Goal: Find specific page/section: Find specific page/section

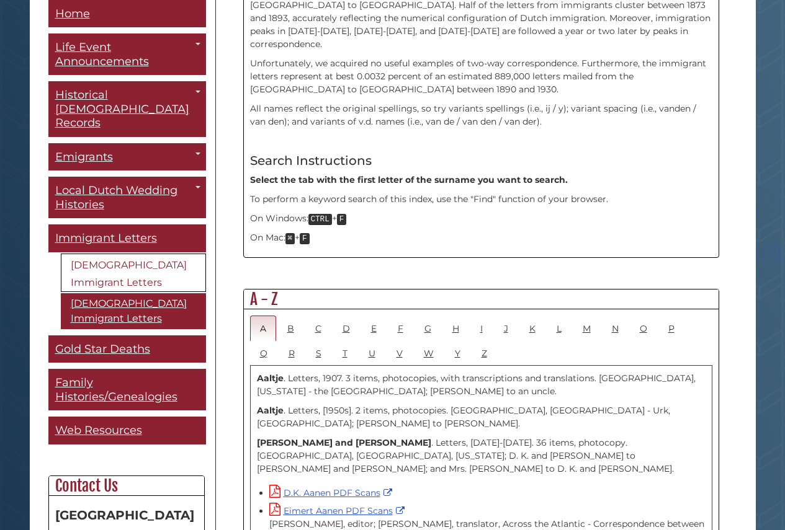
scroll to position [581, 0]
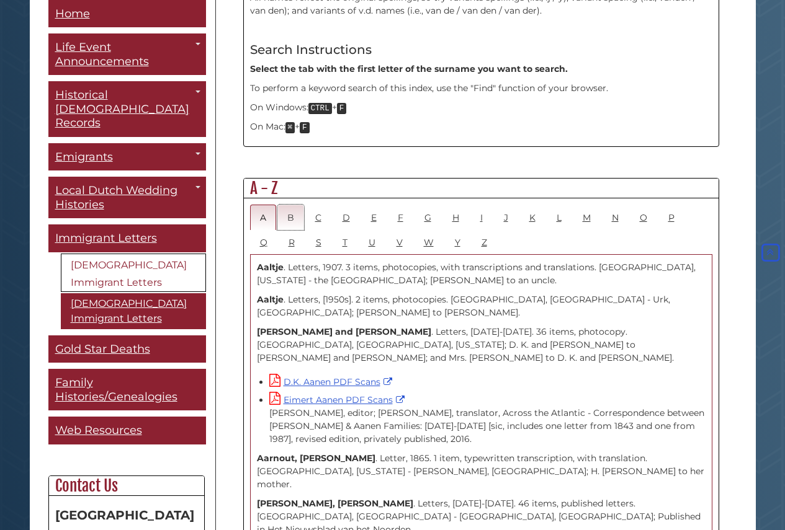
click at [293, 205] on link "B" at bounding box center [290, 217] width 27 height 25
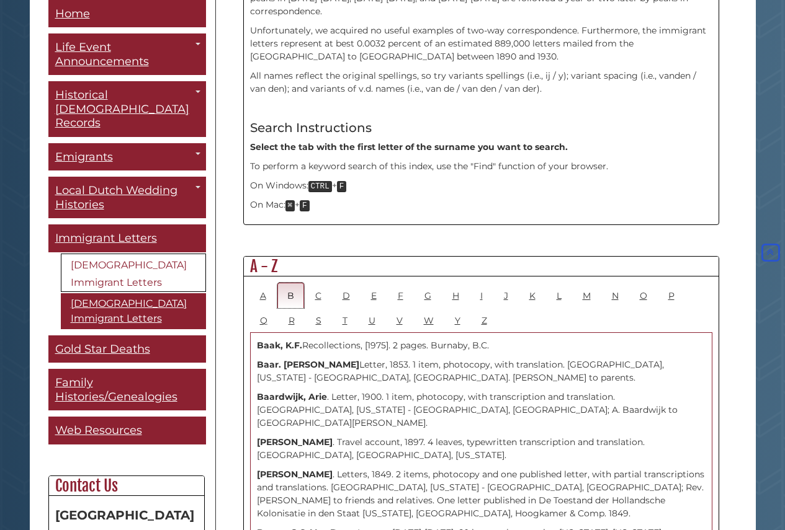
scroll to position [0, 0]
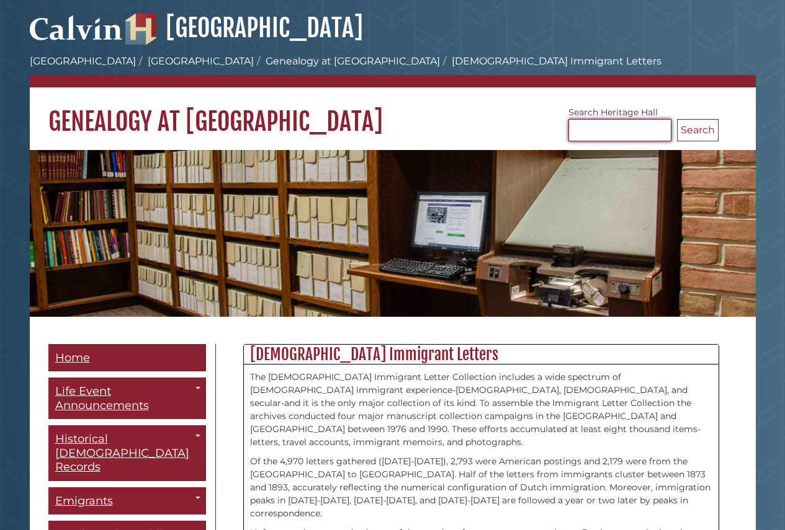
click at [590, 129] on input "Search [GEOGRAPHIC_DATA]" at bounding box center [619, 130] width 103 height 22
type input "****"
click at [677, 119] on button "Search" at bounding box center [698, 130] width 42 height 22
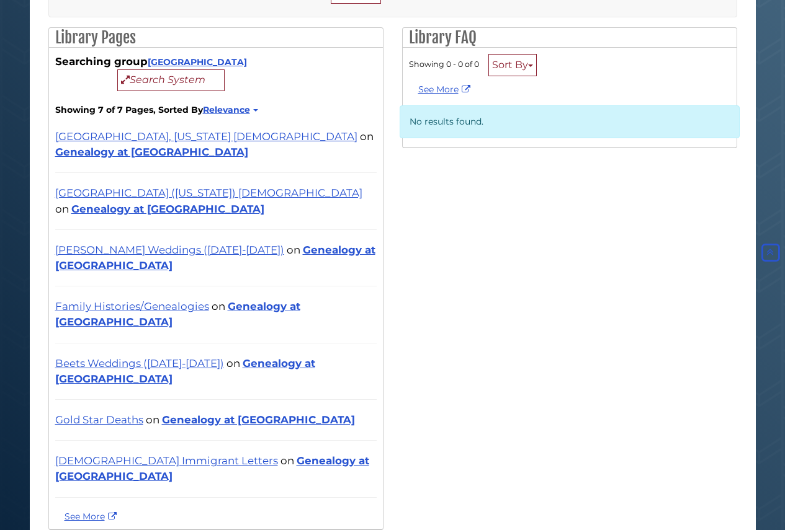
scroll to position [192, 0]
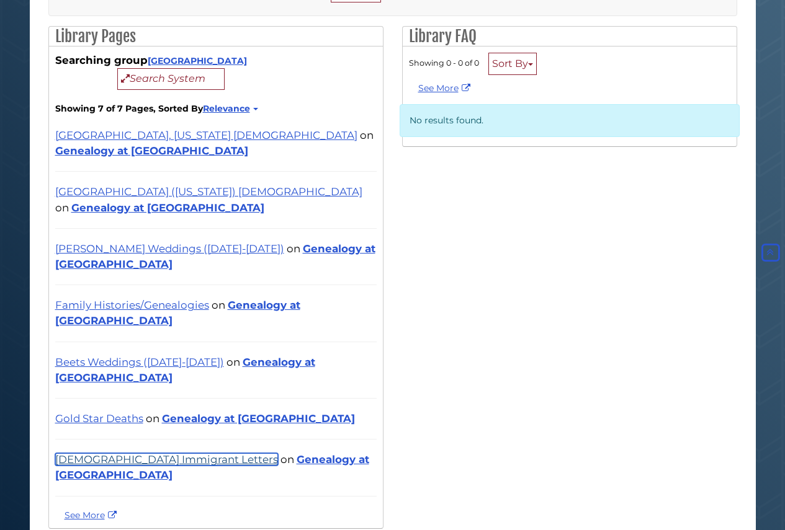
click at [112, 454] on link "[DEMOGRAPHIC_DATA] Immigrant Letters" at bounding box center [166, 460] width 223 height 12
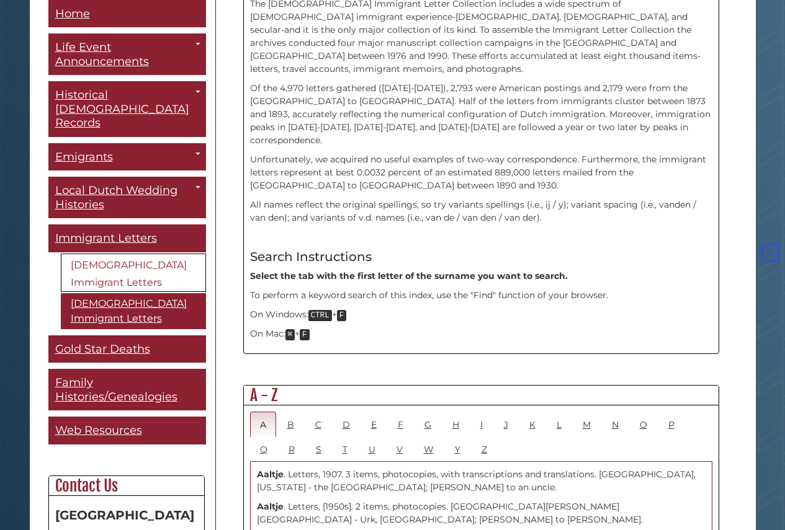
scroll to position [394, 0]
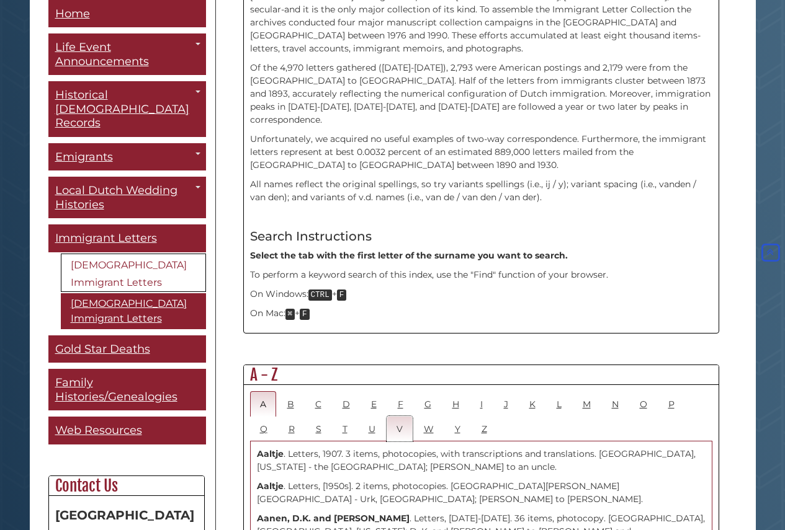
click at [397, 416] on link "V" at bounding box center [400, 428] width 26 height 25
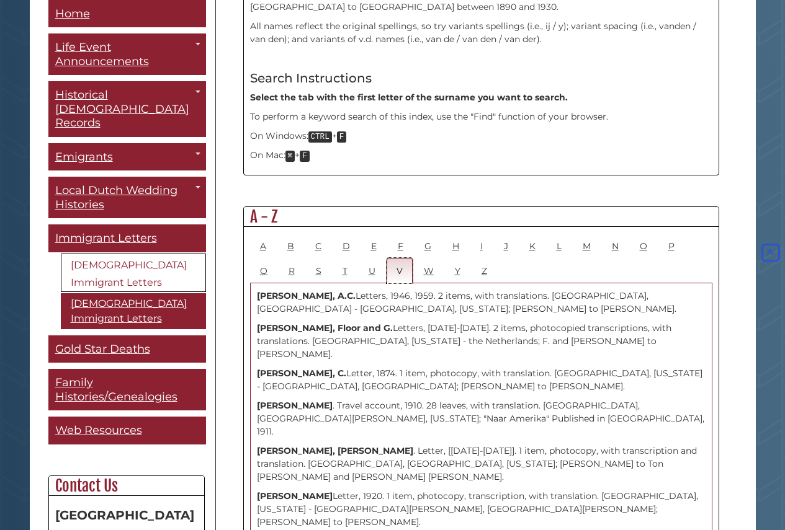
scroll to position [568, 0]
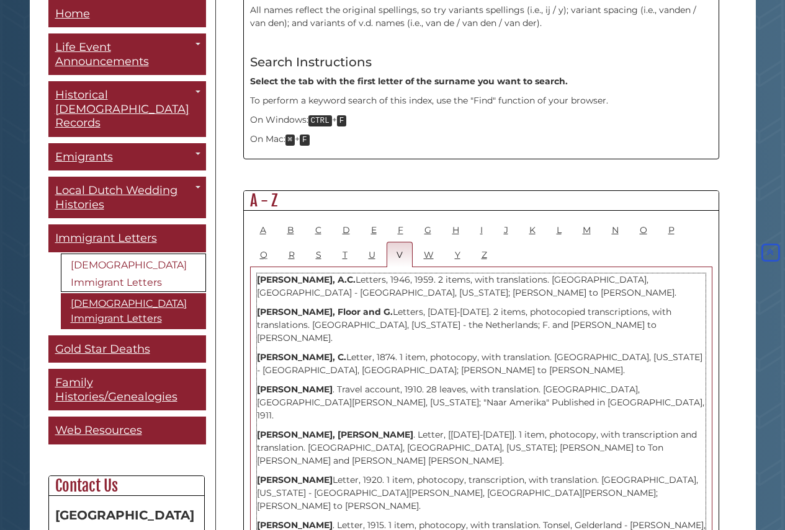
click at [377, 474] on p "Van Beek, G. Letter, 1920. 1 item, photocopy, transcription, with translation. …" at bounding box center [481, 493] width 449 height 39
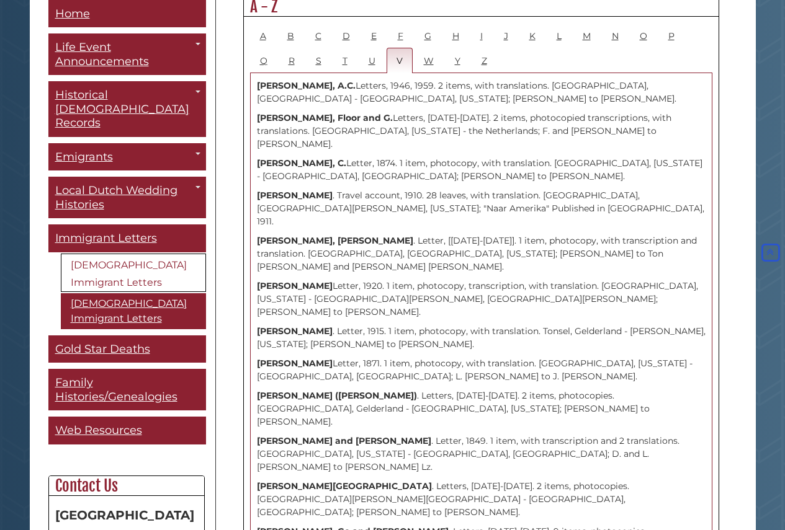
scroll to position [3428, 0]
